Goal: Information Seeking & Learning: Learn about a topic

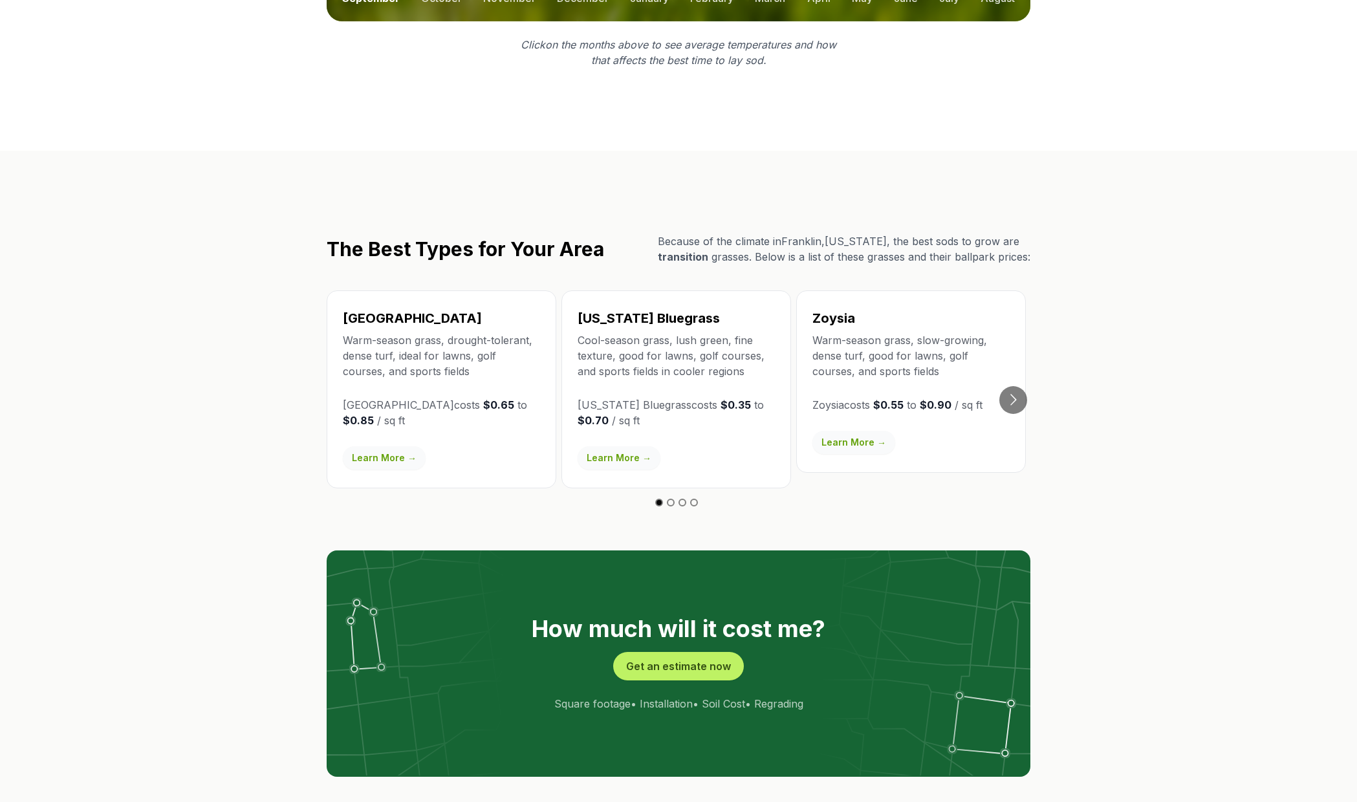
scroll to position [2199, 0]
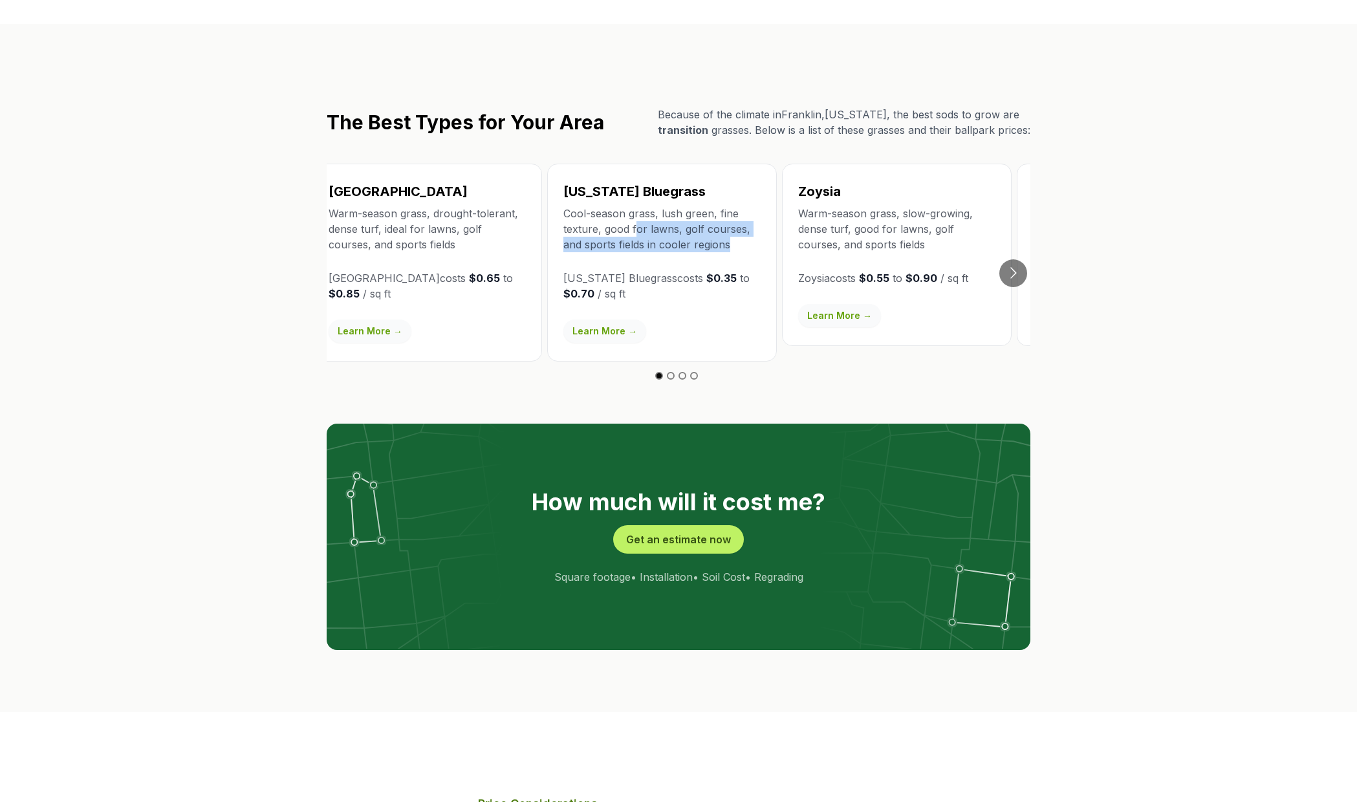
drag, startPoint x: 650, startPoint y: 155, endPoint x: 747, endPoint y: 172, distance: 98.4
click at [747, 206] on p "Cool-season grass, lush green, fine texture, good for lawns, golf courses, and …" at bounding box center [661, 229] width 197 height 47
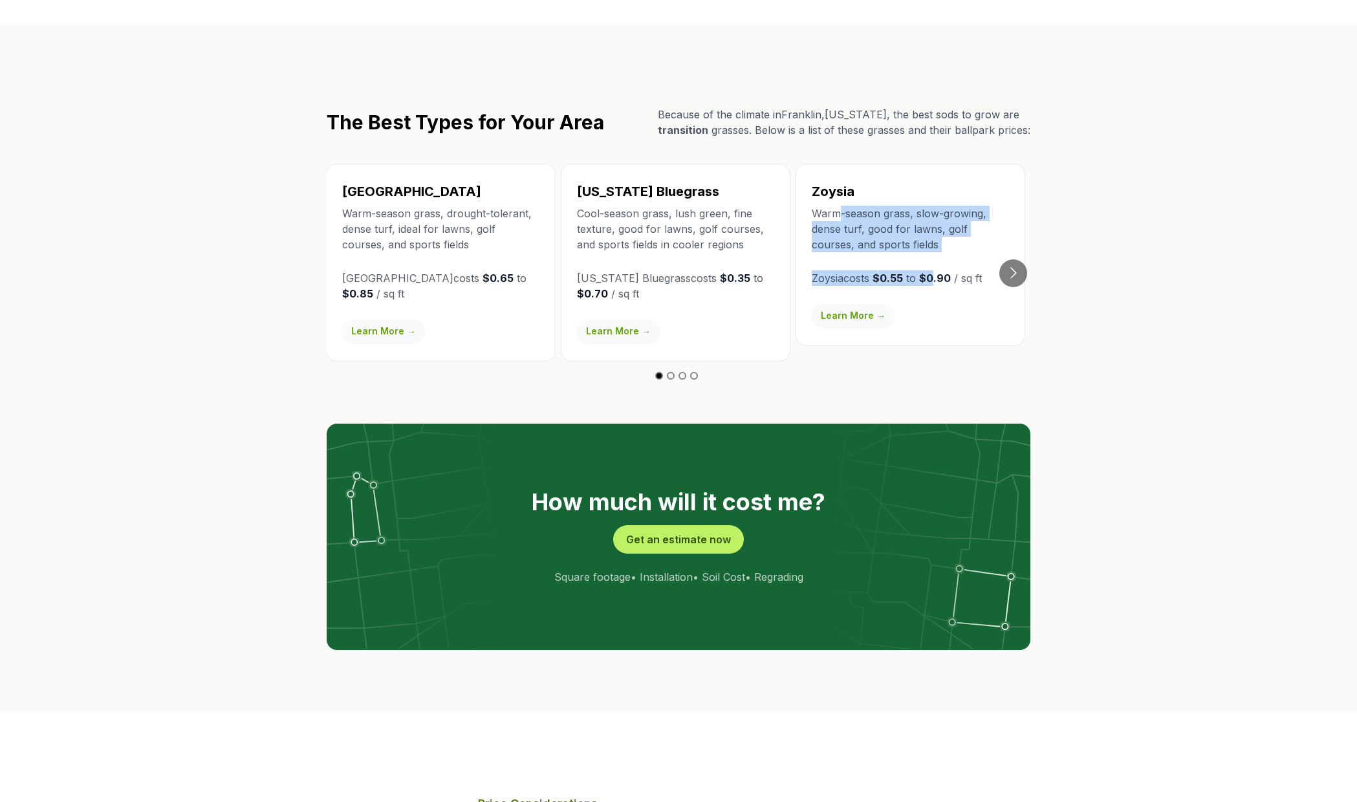
drag, startPoint x: 814, startPoint y: 147, endPoint x: 935, endPoint y: 197, distance: 131.0
click at [935, 197] on div "Zoysia Warm-season grass, slow-growing, dense turf, good for lawns, golf course…" at bounding box center [910, 255] width 230 height 182
click at [860, 304] on link "Learn More →" at bounding box center [853, 315] width 83 height 23
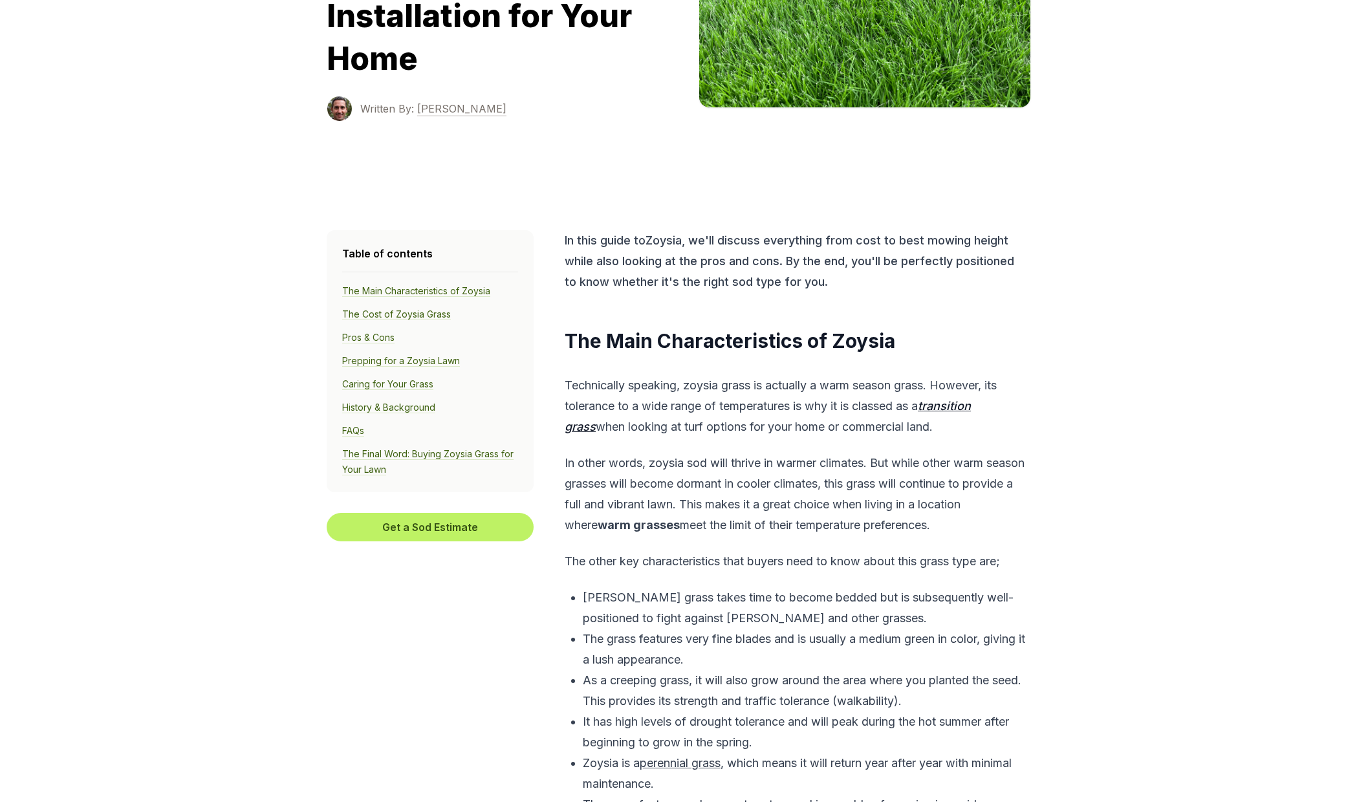
scroll to position [388, 0]
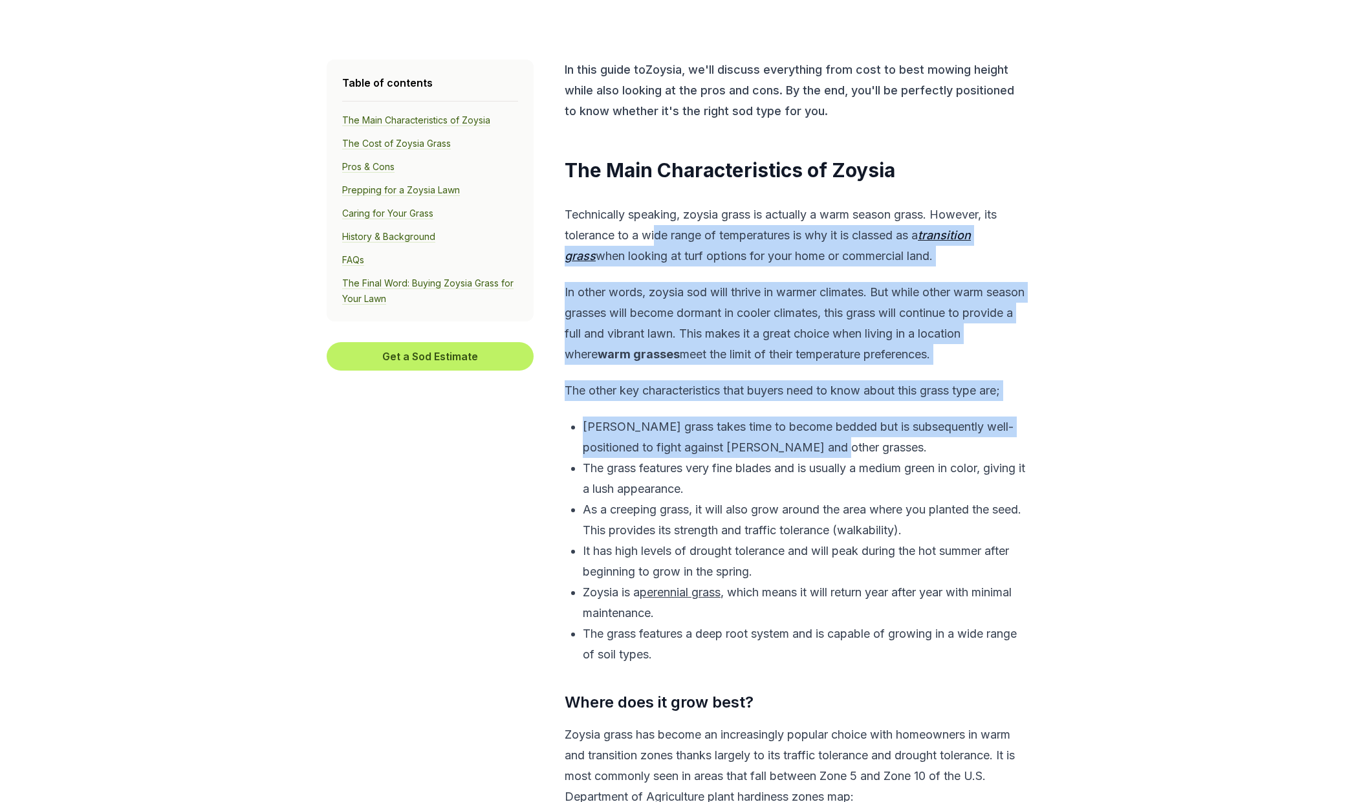
drag, startPoint x: 656, startPoint y: 244, endPoint x: 938, endPoint y: 443, distance: 345.2
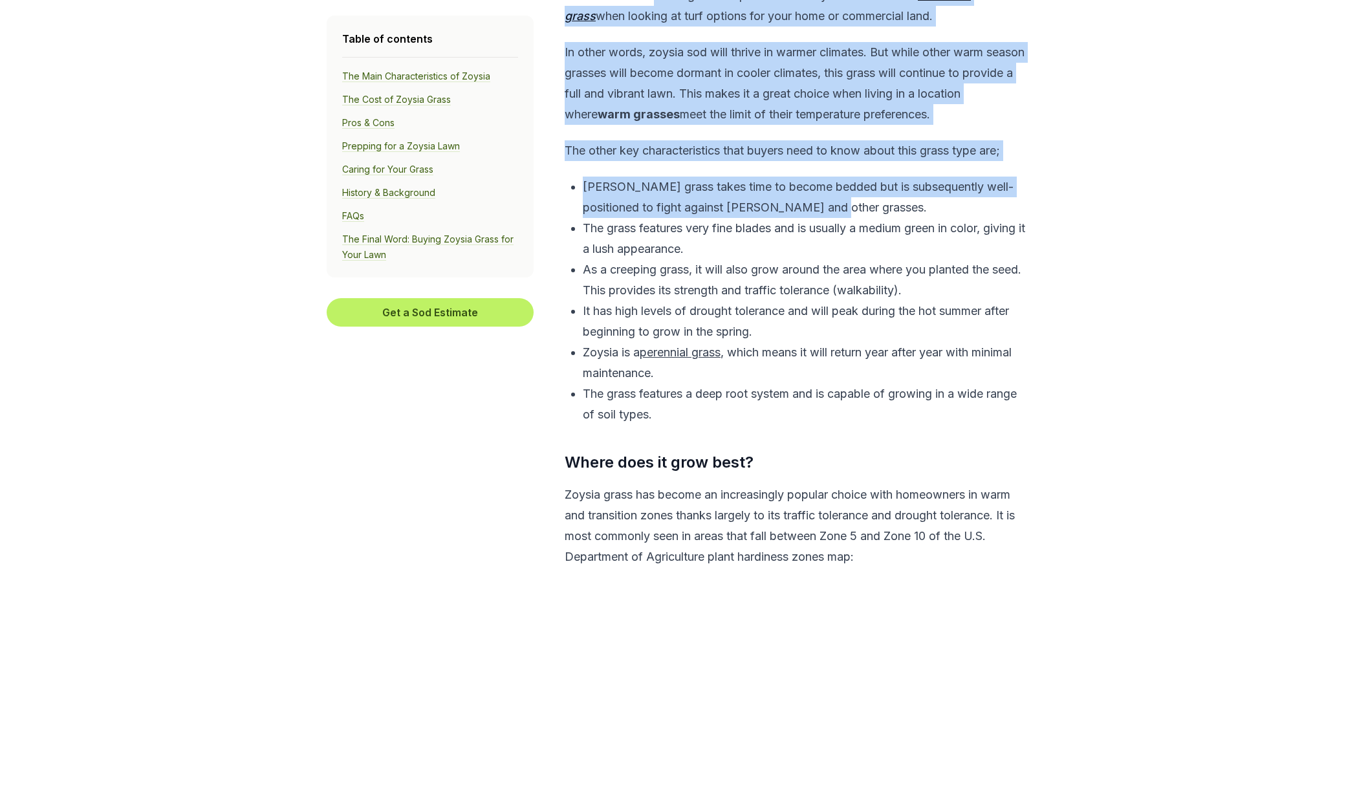
scroll to position [647, 0]
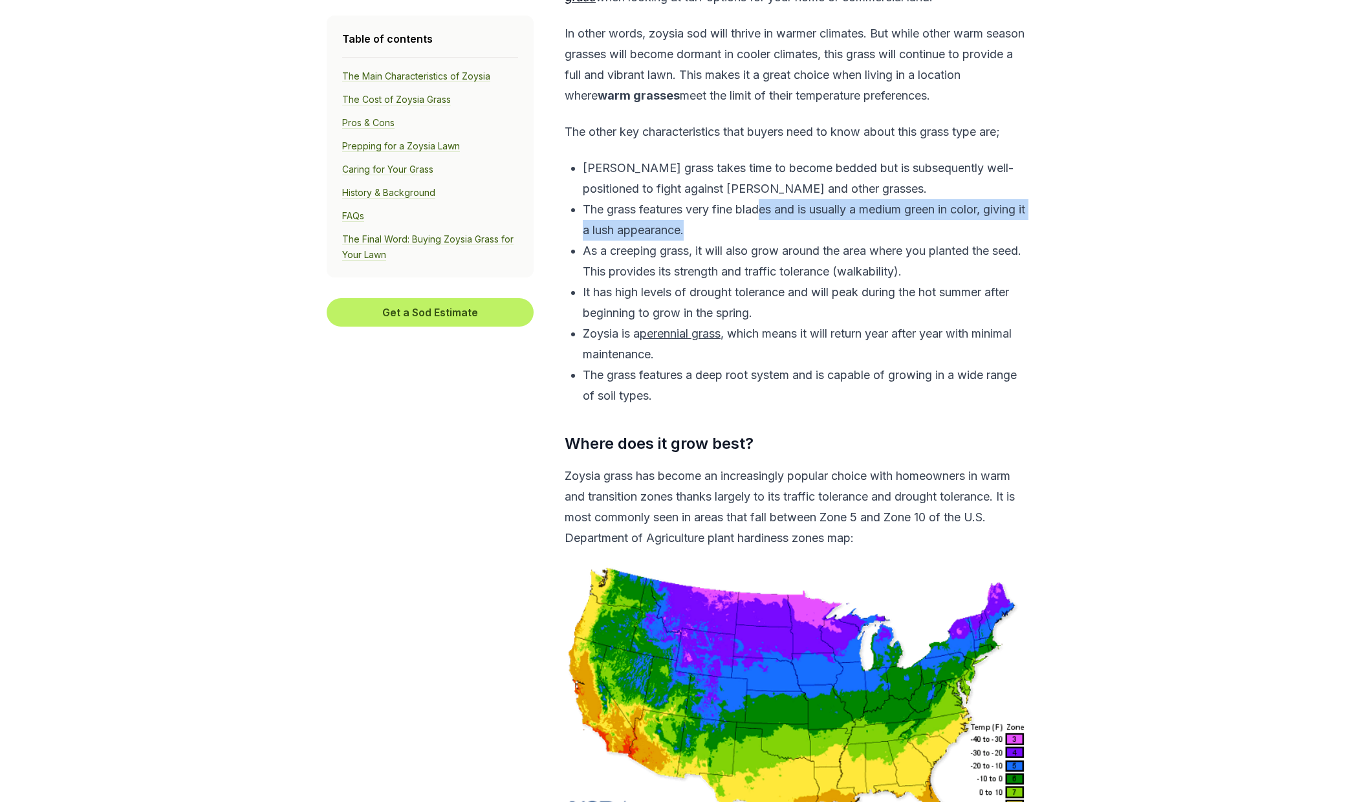
drag, startPoint x: 763, startPoint y: 210, endPoint x: 927, endPoint y: 226, distance: 164.4
click at [927, 226] on p "The grass features very fine blades and is usually a medium green in color, giv…" at bounding box center [805, 219] width 444 height 41
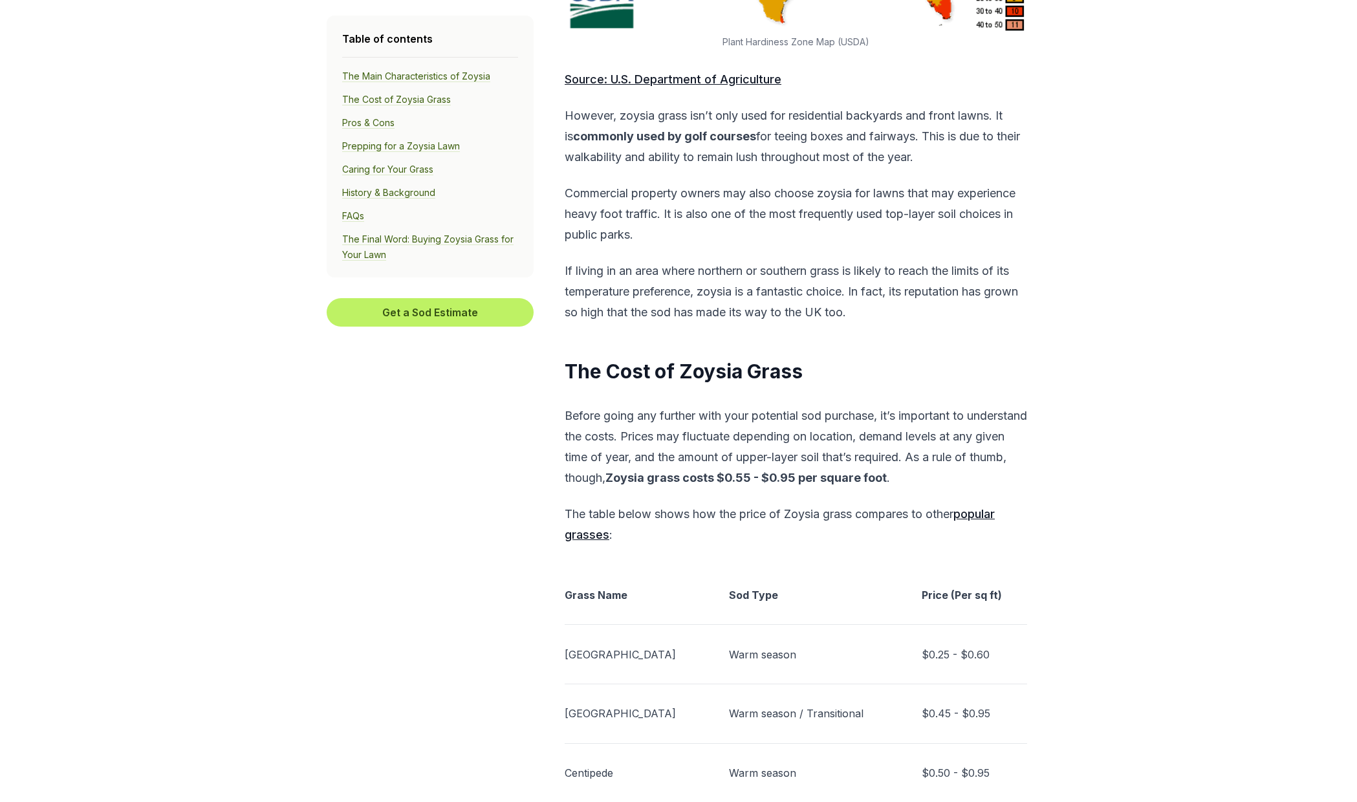
scroll to position [1487, 0]
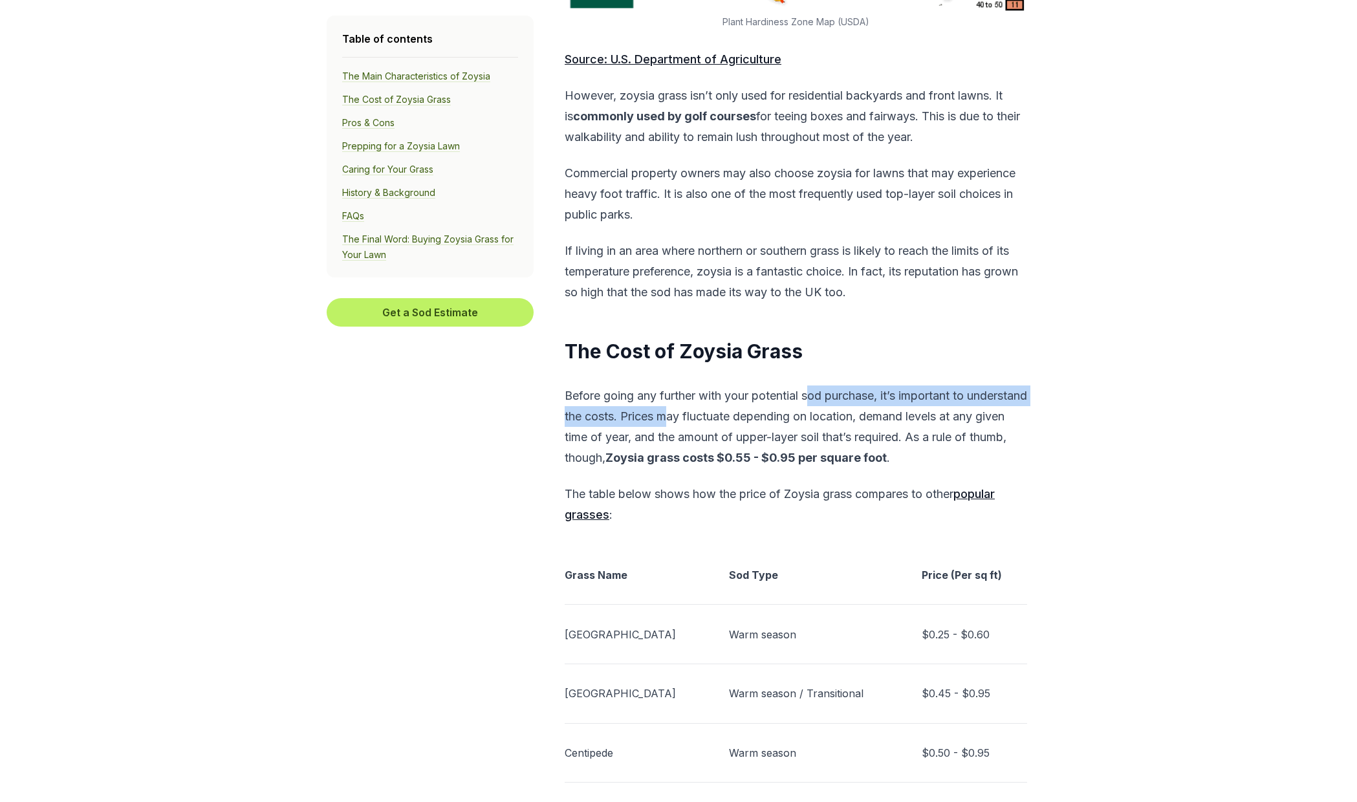
drag, startPoint x: 734, startPoint y: 411, endPoint x: 812, endPoint y: 407, distance: 77.7
click at [812, 407] on p "Before going any further with your potential sod purchase, it’s important to un…" at bounding box center [796, 426] width 462 height 83
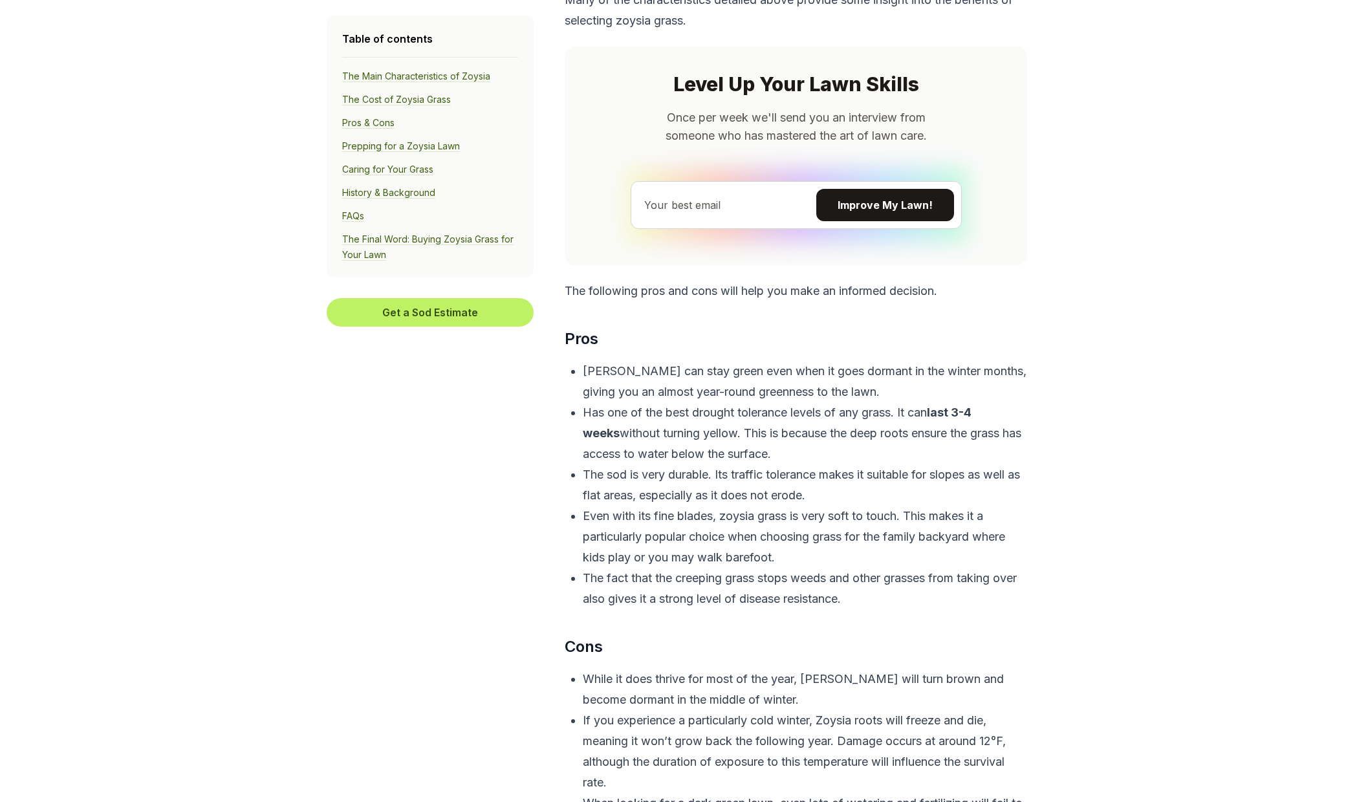
scroll to position [2975, 0]
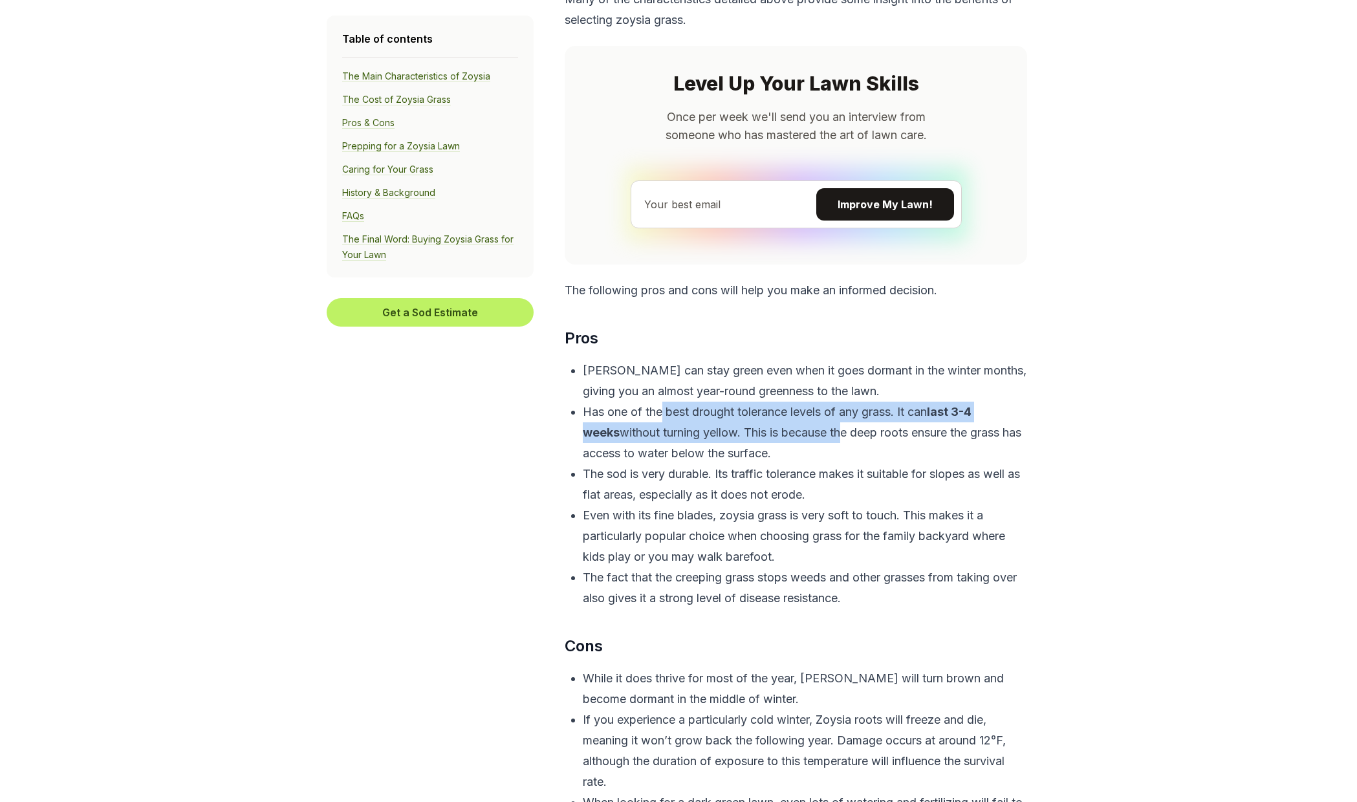
drag, startPoint x: 662, startPoint y: 416, endPoint x: 805, endPoint y: 428, distance: 143.4
click at [805, 428] on p "Has one of the best drought tolerance levels of any grass. It can last 3-4 week…" at bounding box center [805, 433] width 444 height 62
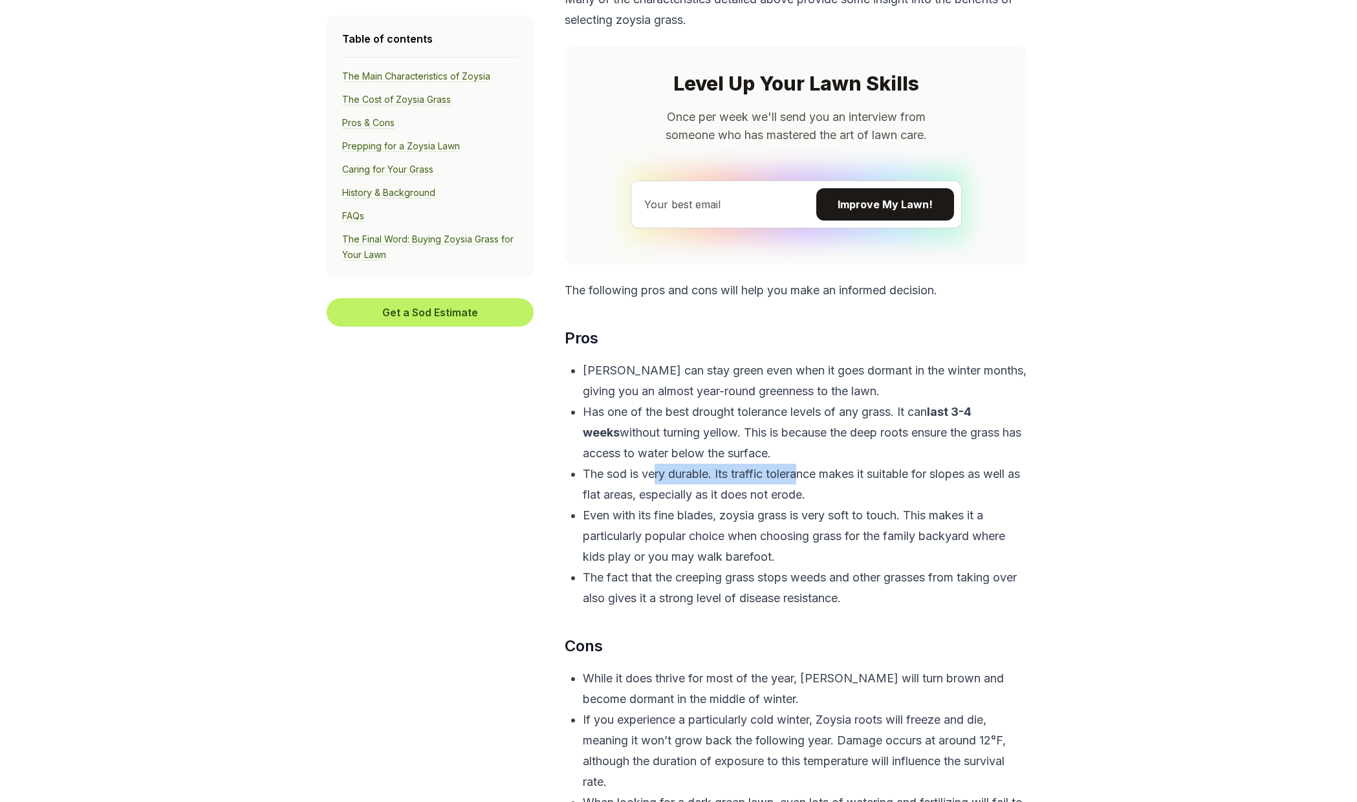
drag, startPoint x: 656, startPoint y: 472, endPoint x: 799, endPoint y: 477, distance: 143.0
click at [799, 477] on p "The sod is very durable. Its traffic tolerance makes it suitable for slopes as …" at bounding box center [805, 484] width 444 height 41
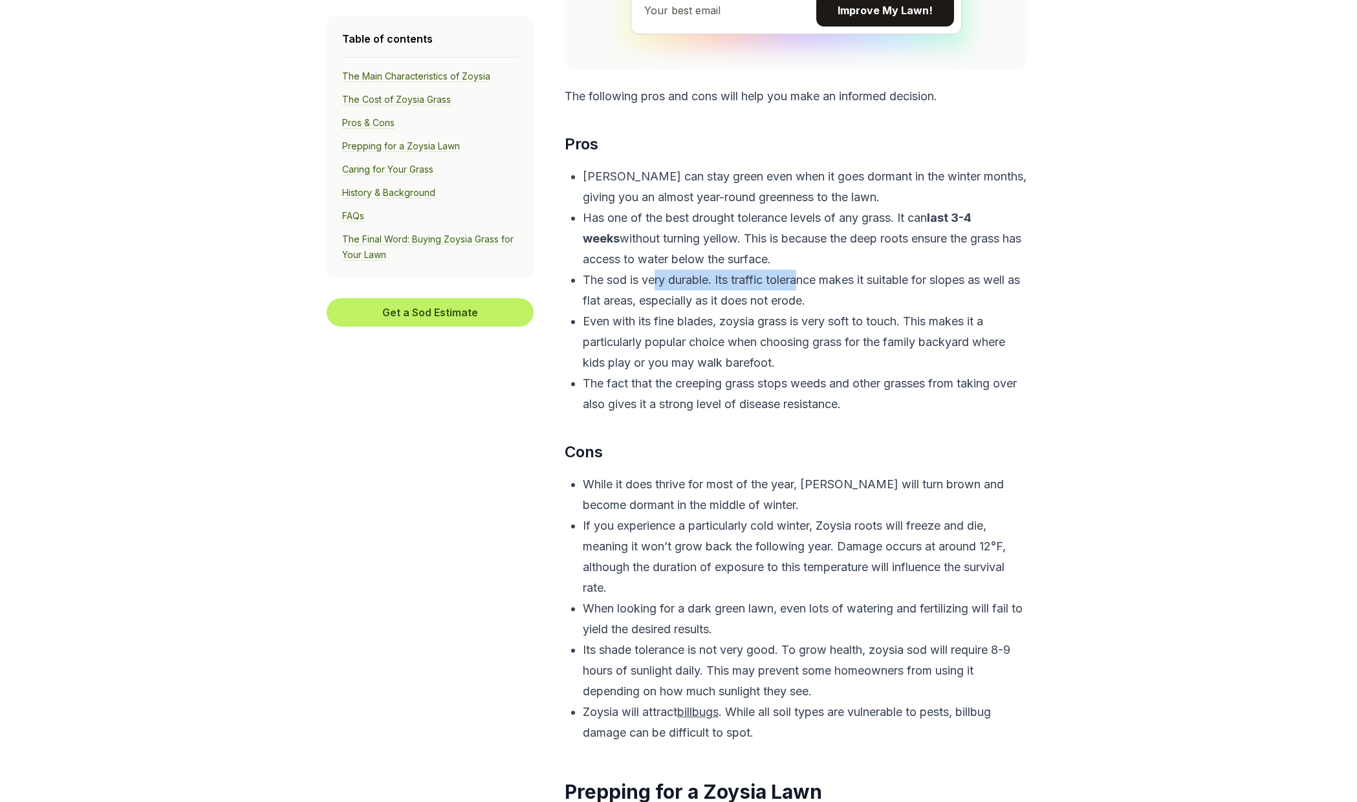
scroll to position [3298, 0]
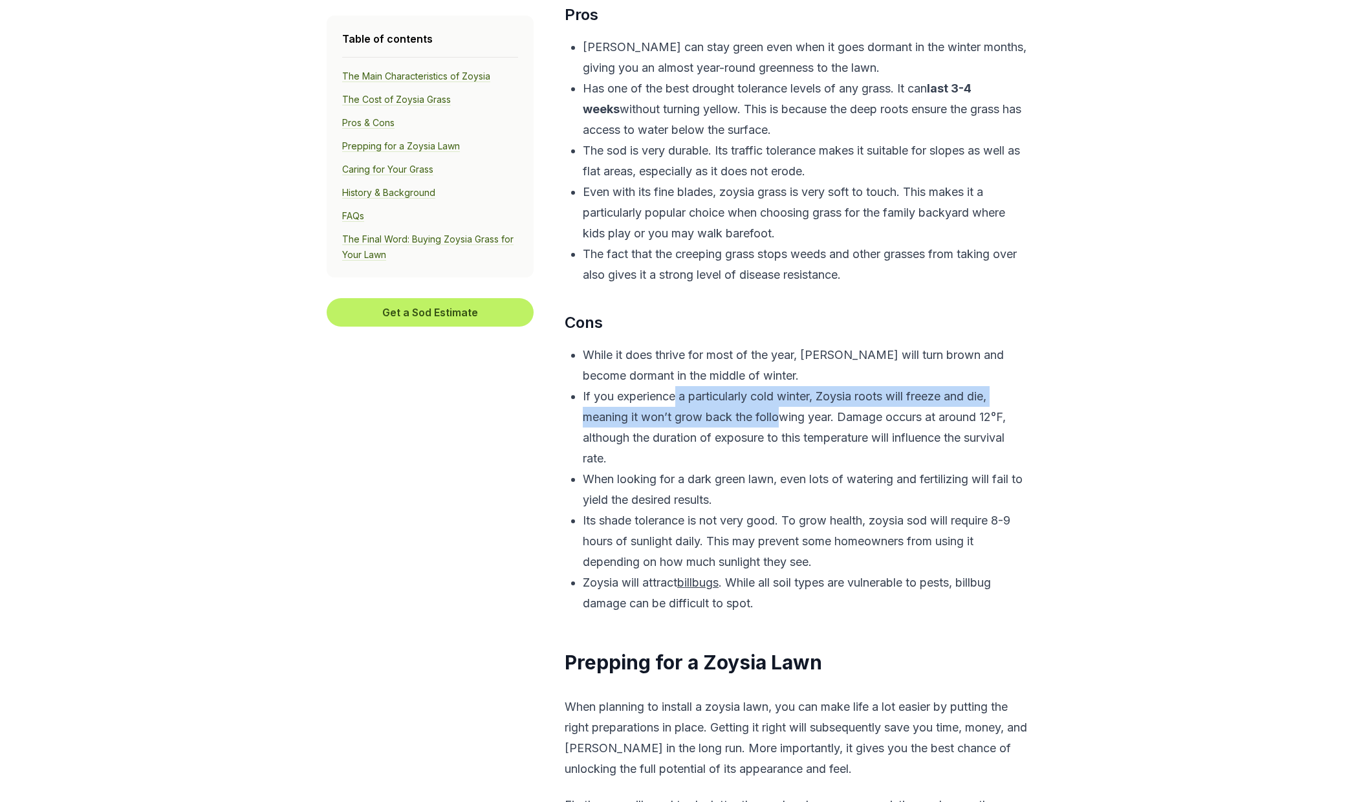
drag, startPoint x: 677, startPoint y: 402, endPoint x: 784, endPoint y: 426, distance: 110.1
click at [784, 426] on p "If you experience a particularly cold winter, Zoysia roots will freeze and die,…" at bounding box center [805, 427] width 444 height 83
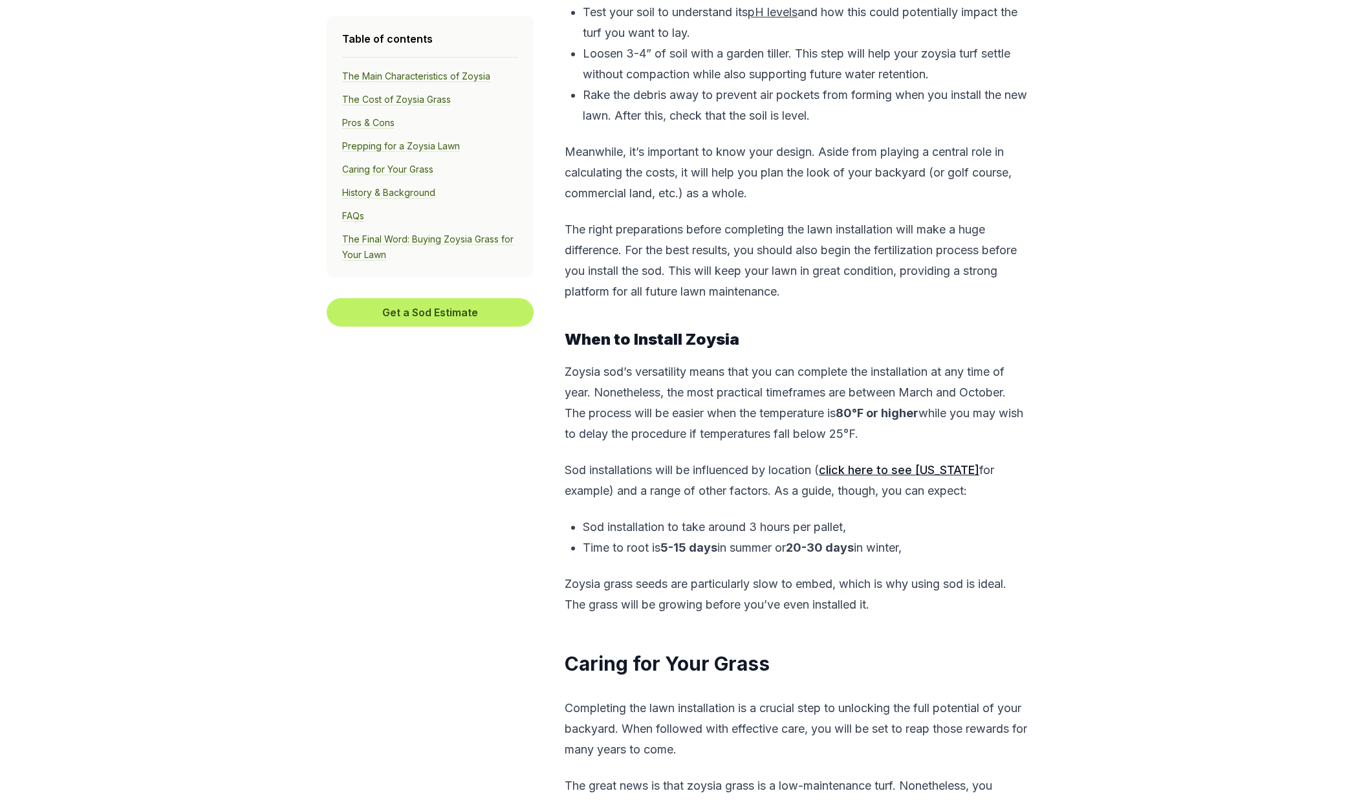
scroll to position [4203, 0]
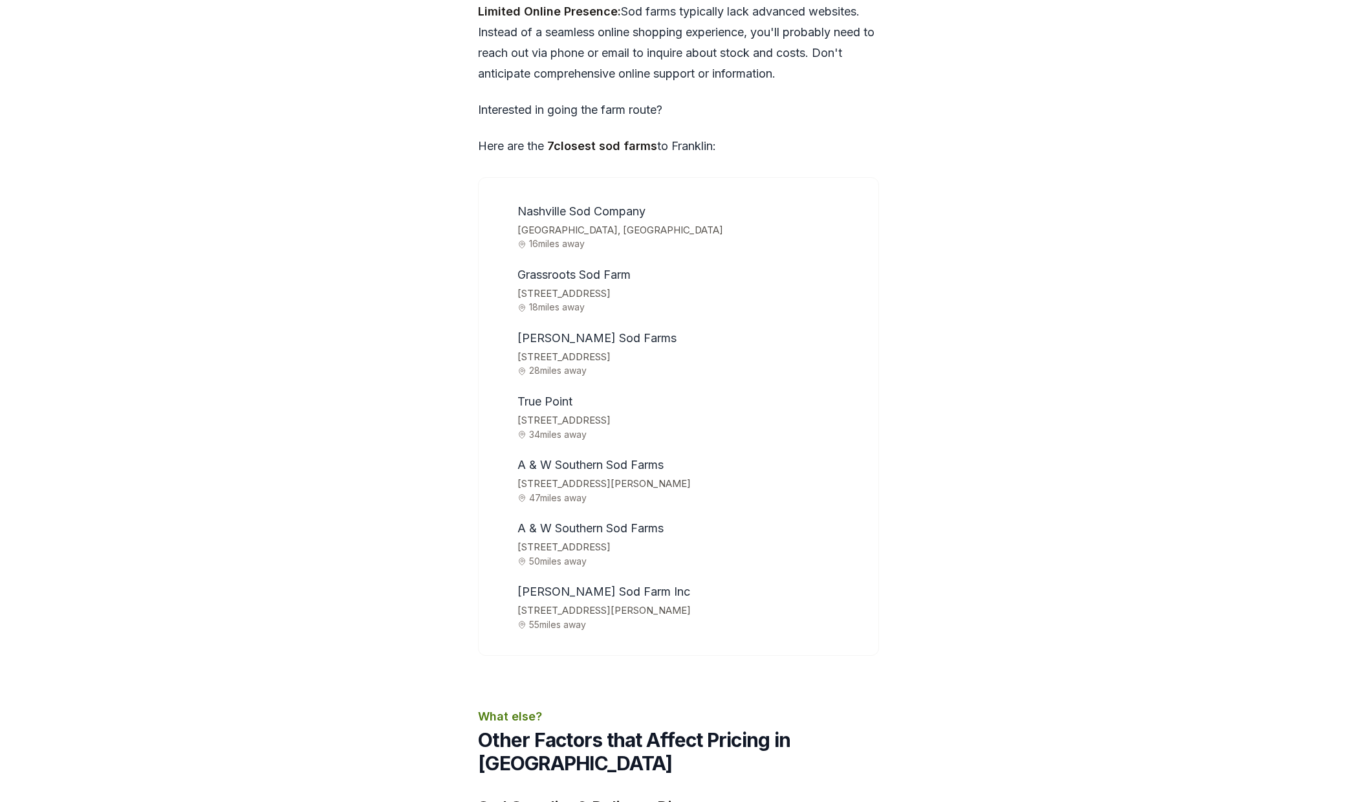
scroll to position [4074, 0]
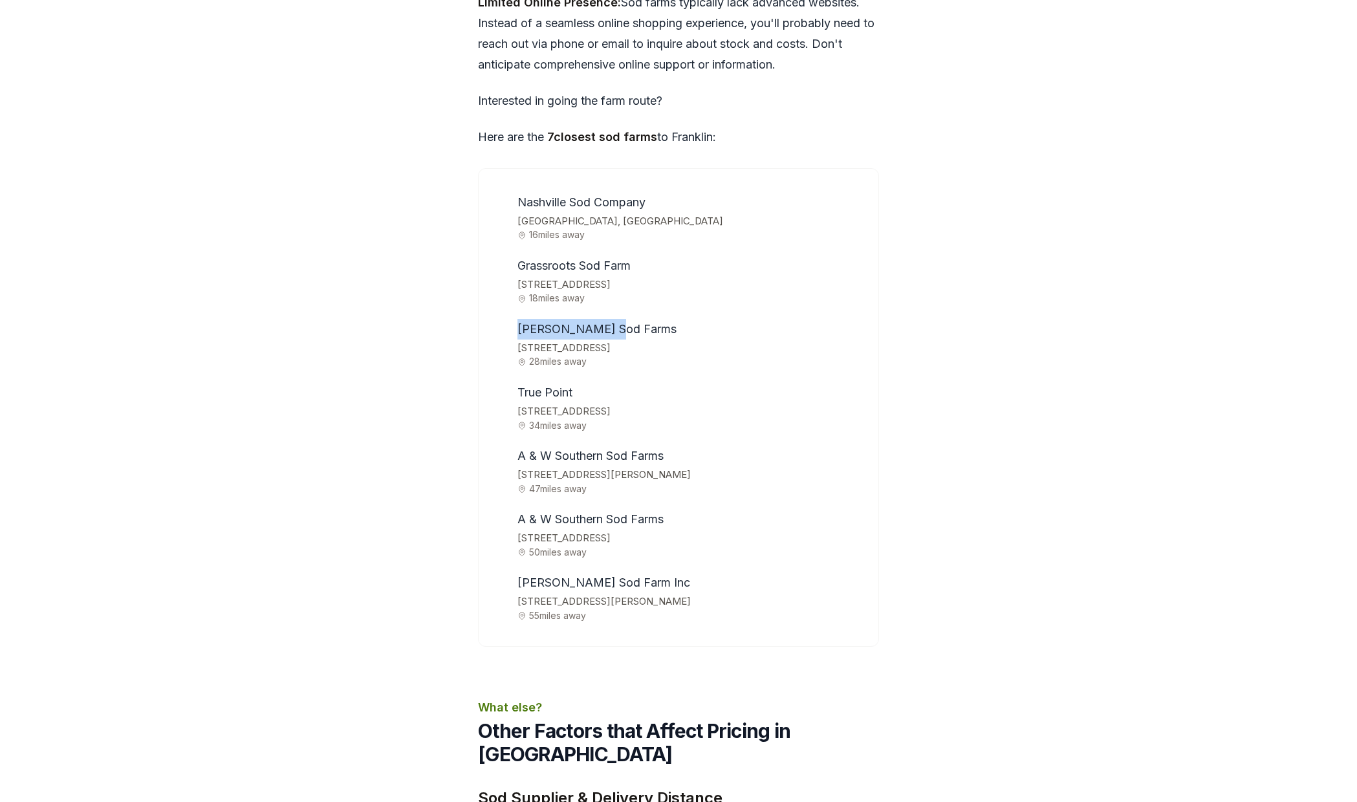
drag, startPoint x: 612, startPoint y: 237, endPoint x: 649, endPoint y: 243, distance: 38.0
click at [519, 322] on span "[PERSON_NAME] Sod Farms" at bounding box center [596, 329] width 159 height 14
drag, startPoint x: 616, startPoint y: 237, endPoint x: 513, endPoint y: 237, distance: 102.8
click at [513, 319] on li "[PERSON_NAME] Sod Farms [STREET_ADDRESS] 28 miles away" at bounding box center [687, 343] width 350 height 48
copy span "[PERSON_NAME] Sod Farms"
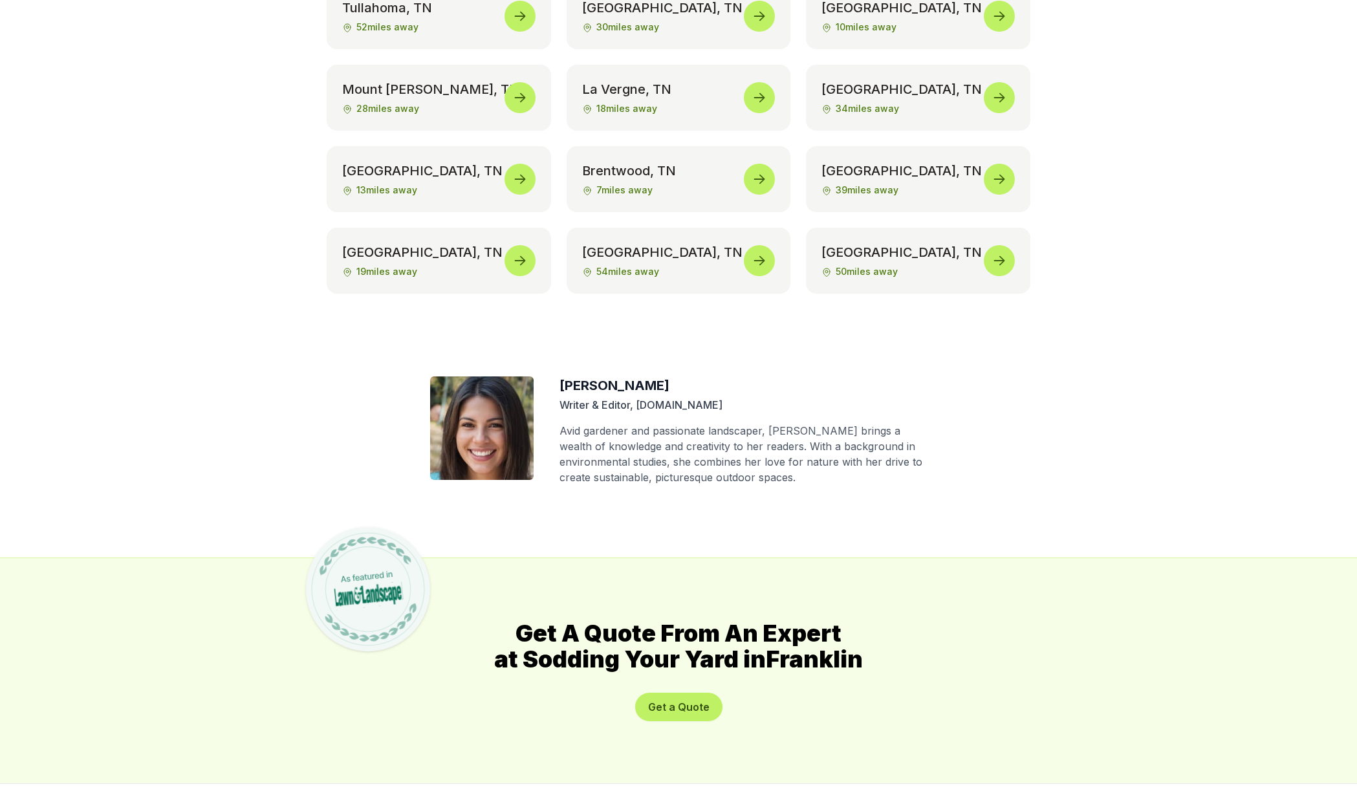
scroll to position [6591, 0]
